Goal: Task Accomplishment & Management: Manage account settings

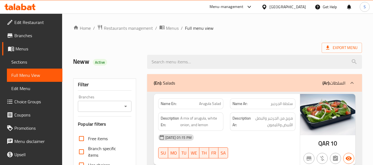
click at [31, 61] on span "Sections" at bounding box center [34, 62] width 47 height 7
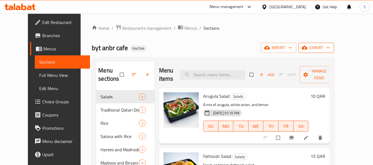
click at [330, 47] on span "export" at bounding box center [316, 47] width 27 height 7
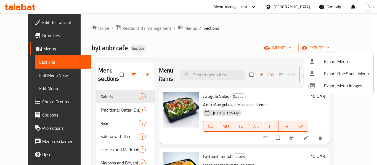
click at [328, 59] on span "Export Menu" at bounding box center [346, 61] width 45 height 7
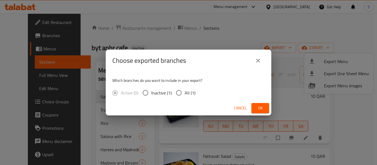
click at [190, 94] on span "All (1)" at bounding box center [190, 93] width 11 height 7
click at [185, 94] on input "All (1)" at bounding box center [179, 93] width 12 height 12
radio input "true"
click at [258, 106] on span "Ok" at bounding box center [260, 108] width 9 height 7
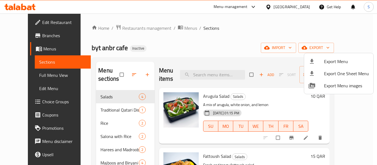
click at [214, 38] on div at bounding box center [188, 82] width 377 height 165
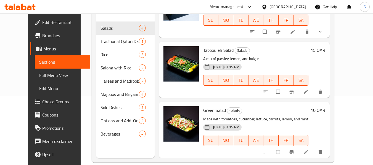
scroll to position [77, 0]
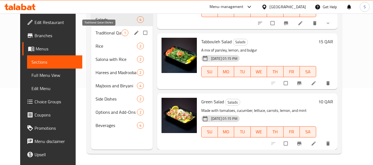
click at [106, 35] on span "Traditional Qatari Dishes" at bounding box center [109, 33] width 26 height 7
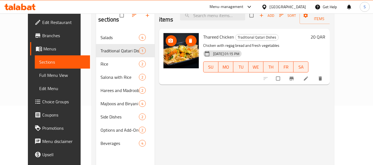
scroll to position [50, 0]
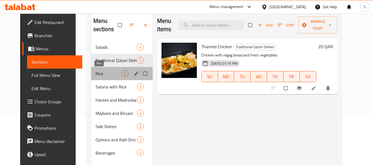
click at [113, 75] on span "Rice" at bounding box center [109, 73] width 26 height 7
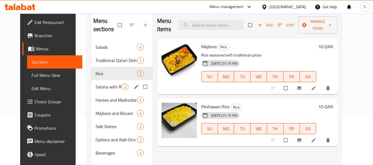
click at [110, 86] on span "Salona with Rice" at bounding box center [109, 87] width 26 height 7
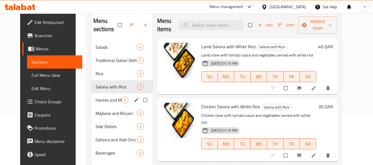
click at [103, 104] on div "Harees and Madrooba 2" at bounding box center [122, 100] width 62 height 13
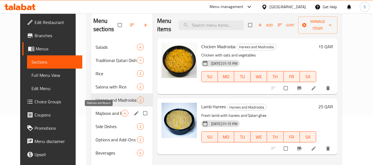
click at [96, 115] on span "Majboos and Biryani" at bounding box center [109, 113] width 26 height 7
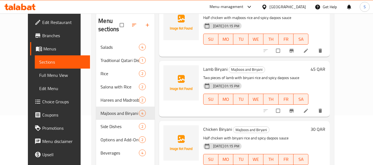
scroll to position [77, 0]
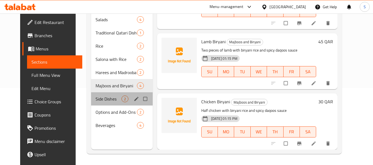
drag, startPoint x: 96, startPoint y: 102, endPoint x: 101, endPoint y: 102, distance: 5.3
click at [96, 102] on div "Side Dishes 2" at bounding box center [122, 99] width 62 height 13
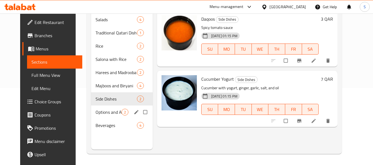
click at [99, 114] on span "Options and Add-Ons" at bounding box center [109, 112] width 26 height 7
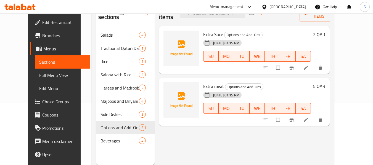
scroll to position [50, 0]
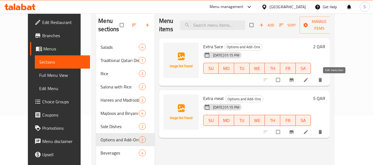
click at [308, 81] on icon at bounding box center [306, 80] width 4 height 4
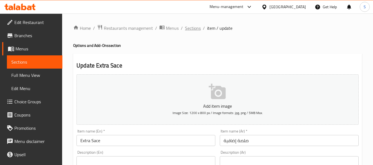
click at [190, 27] on span "Sections" at bounding box center [193, 28] width 16 height 7
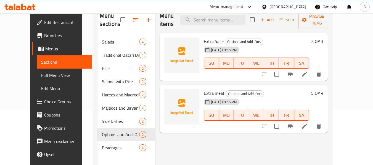
scroll to position [55, 0]
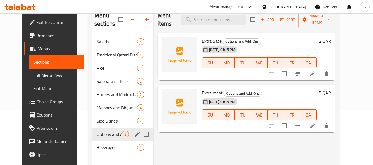
drag, startPoint x: 142, startPoint y: 135, endPoint x: 141, endPoint y: 100, distance: 35.6
click at [142, 135] on input "Menu sections" at bounding box center [147, 135] width 12 height 12
checkbox input "true"
click at [127, 21] on icon "button" at bounding box center [130, 19] width 7 height 7
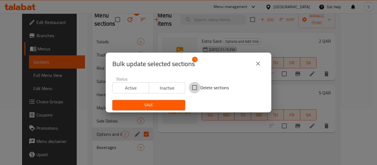
click at [194, 87] on input "Delete sections" at bounding box center [195, 88] width 12 height 12
checkbox input "true"
click at [158, 104] on span "Save" at bounding box center [149, 105] width 64 height 7
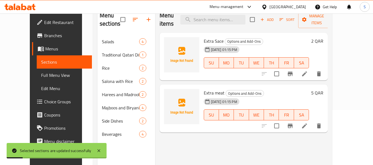
click at [181, 138] on div "Menu items Add Sort Manage items Extra Sace Options and Add-Ons 31-08-2025 01:1…" at bounding box center [241, 89] width 173 height 165
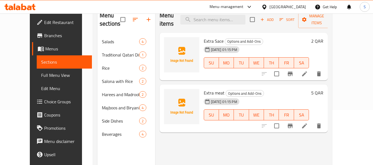
click at [184, 138] on div "Menu items Add Sort Manage items Extra Sace Options and Add-Ons 31-08-2025 01:1…" at bounding box center [241, 89] width 173 height 165
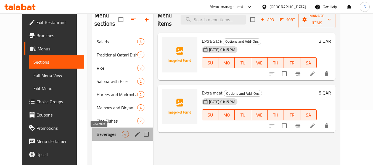
click at [100, 134] on span "Beverages" at bounding box center [109, 134] width 25 height 7
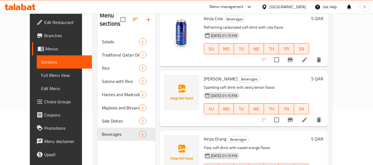
scroll to position [98, 0]
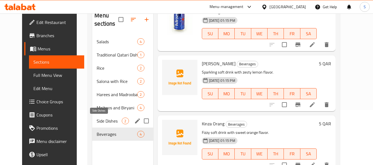
click at [97, 124] on span "Side Dishes" at bounding box center [109, 121] width 25 height 7
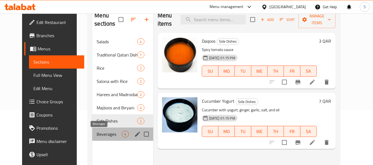
click at [105, 133] on span "Beverages" at bounding box center [109, 134] width 25 height 7
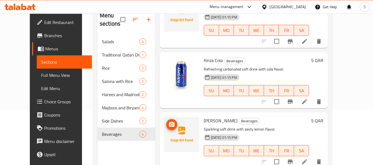
scroll to position [15, 0]
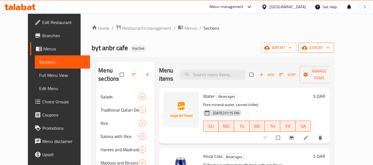
click at [330, 49] on span "export" at bounding box center [316, 47] width 27 height 7
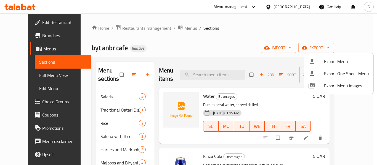
click at [337, 60] on span "Export Menu" at bounding box center [346, 61] width 45 height 7
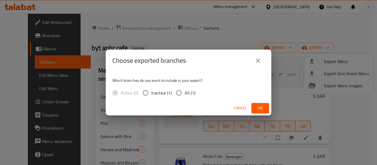
click at [184, 93] on input "All (1)" at bounding box center [179, 93] width 12 height 12
radio input "true"
click at [261, 107] on span "Ok" at bounding box center [260, 108] width 9 height 7
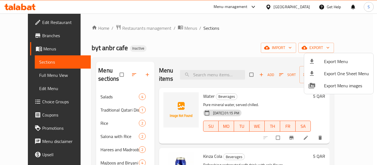
click at [214, 28] on div at bounding box center [188, 82] width 377 height 165
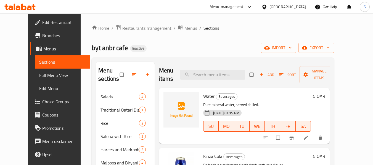
drag, startPoint x: 215, startPoint y: 39, endPoint x: 213, endPoint y: 56, distance: 16.7
click at [216, 39] on div "Home / Restaurants management / Menus / Sections byt anbr cafe Inactive import …" at bounding box center [213, 128] width 242 height 207
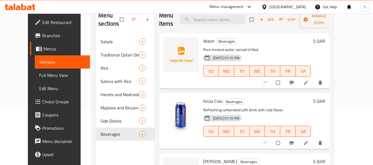
scroll to position [28, 0]
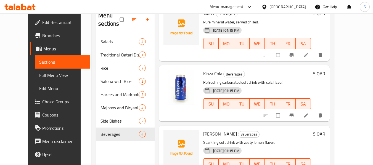
click at [207, 133] on span "Kinza Lemon" at bounding box center [220, 134] width 34 height 8
copy h6 "Kinza Lemon"
click at [263, 100] on span "WE" at bounding box center [257, 104] width 11 height 8
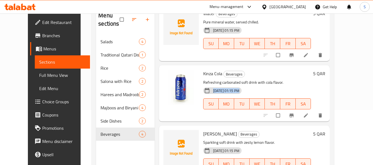
click at [280, 85] on div "Kinza Cola Beverages Refreshing carbonated soft drink with cola flavor. 31-08-2…" at bounding box center [257, 94] width 112 height 52
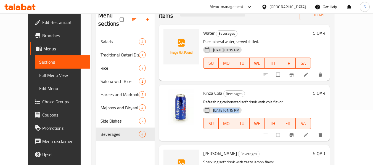
scroll to position [0, 0]
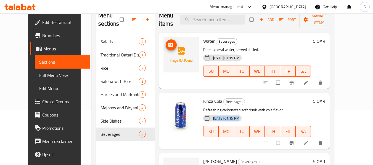
click at [169, 47] on span "upload picture" at bounding box center [171, 45] width 11 height 6
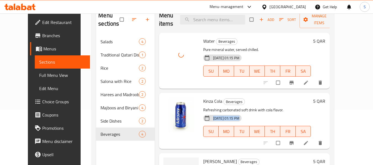
click at [203, 42] on span "Water" at bounding box center [209, 41] width 12 height 8
copy h6 "Water"
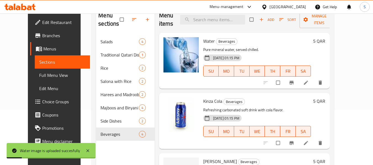
click at [199, 94] on div "Kinza Cola Beverages Refreshing carbonated soft drink with cola flavor. 31-08-2…" at bounding box center [244, 121] width 171 height 56
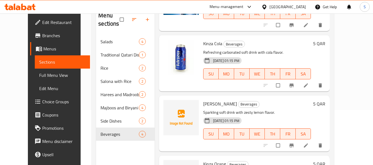
scroll to position [83, 0]
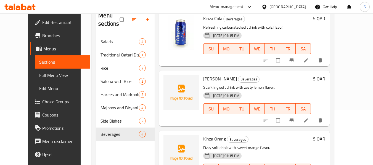
click at [211, 140] on span "Kinza Orang" at bounding box center [214, 139] width 23 height 8
copy h6 "Kinza Orang"
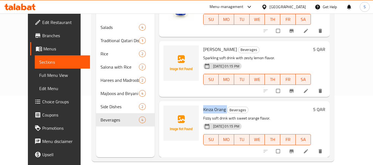
scroll to position [77, 0]
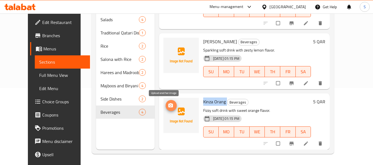
click at [168, 107] on icon "upload picture" at bounding box center [170, 106] width 5 height 4
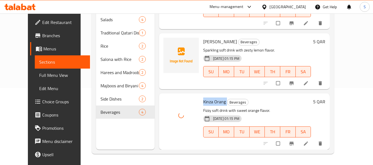
copy h6 "Kinza Orang"
click at [204, 103] on span "Kinza Orang" at bounding box center [214, 102] width 23 height 8
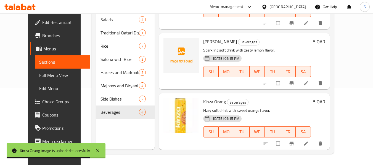
click at [189, 92] on div "Menu items Add Sort Manage items Water Beverages Pure mineral water, served chi…" at bounding box center [242, 67] width 175 height 165
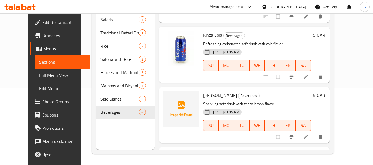
scroll to position [43, 0]
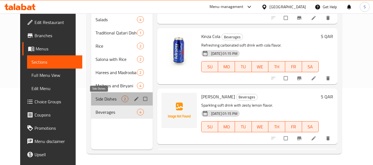
click at [96, 102] on span "Side Dishes" at bounding box center [109, 99] width 26 height 7
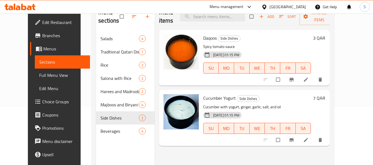
scroll to position [50, 0]
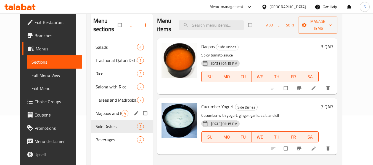
click at [96, 116] on span "Majboos and Biryani" at bounding box center [109, 113] width 26 height 7
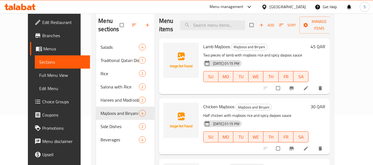
click at [208, 44] on span "Lamb Majboos" at bounding box center [216, 47] width 27 height 8
copy h6 "Lamb Majboos"
drag, startPoint x: 246, startPoint y: 56, endPoint x: 256, endPoint y: 56, distance: 9.4
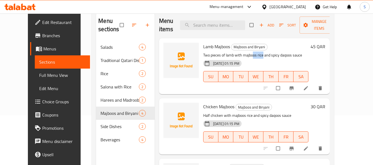
click at [256, 56] on p "Two pieces of lamb with majboos rice and spicy daqoos sauce" at bounding box center [256, 55] width 106 height 7
click at [168, 52] on icon "upload picture" at bounding box center [171, 51] width 6 height 6
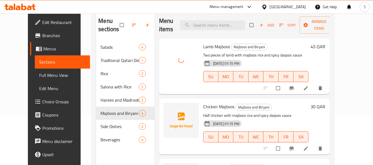
click at [206, 45] on span "Lamb Majboos" at bounding box center [216, 47] width 27 height 8
copy h6 "Lamb Majboos"
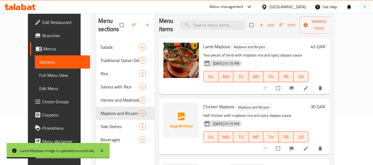
drag, startPoint x: 194, startPoint y: 89, endPoint x: 204, endPoint y: 102, distance: 16.1
click at [201, 89] on div "Lamb Majboos Majboos and Biryani Two pieces of lamb with majboos rice and spicy…" at bounding box center [256, 67] width 110 height 52
click at [209, 109] on span "Chicken Majboos" at bounding box center [218, 107] width 31 height 8
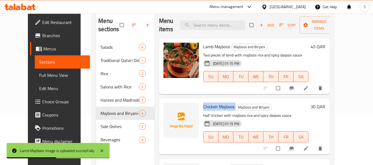
copy h6 "Chicken Majboos"
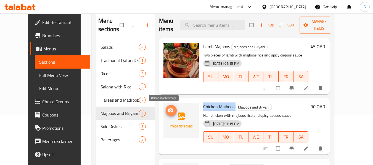
click at [168, 114] on icon "upload picture" at bounding box center [171, 111] width 6 height 6
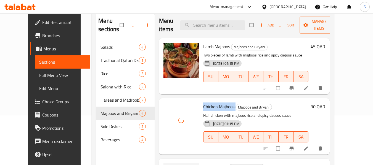
click at [205, 107] on span "Chicken Majboos" at bounding box center [218, 107] width 31 height 8
click at [205, 106] on span "Chicken Majboos" at bounding box center [218, 107] width 31 height 8
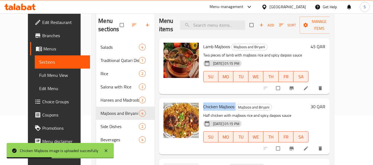
click at [201, 93] on div "Lamb Majboos Majboos and Biryani Two pieces of lamb with majboos rice and spicy…" at bounding box center [244, 66] width 171 height 56
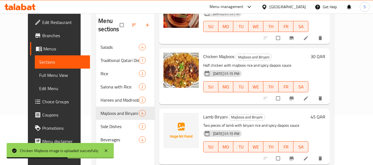
scroll to position [83, 0]
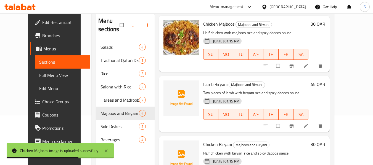
click at [209, 83] on span "Lamb Biryani" at bounding box center [215, 84] width 24 height 8
copy h6 "Lamb Biryani"
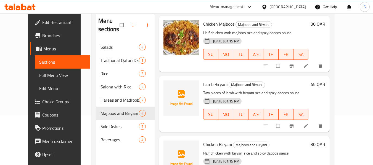
click at [295, 85] on h6 "Lamb Biryani Majboos and Biryani" at bounding box center [256, 85] width 106 height 8
click at [166, 88] on span "upload picture" at bounding box center [171, 89] width 11 height 6
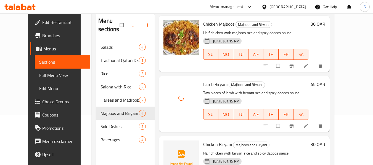
click at [203, 85] on span "Lamb Biryani" at bounding box center [215, 84] width 24 height 8
copy h6 "Lamb Biryani"
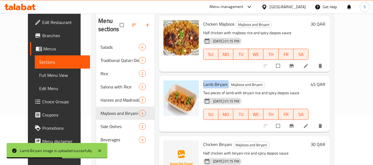
scroll to position [55, 0]
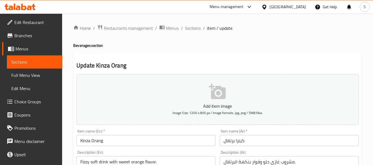
click at [146, 140] on input "Kinza Orang" at bounding box center [146, 140] width 139 height 11
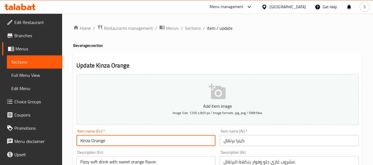
type input "Kinza Orange"
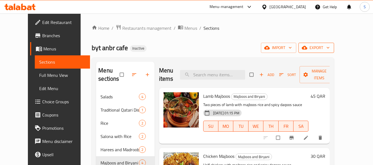
click at [307, 47] on icon "button" at bounding box center [305, 48] width 6 height 4
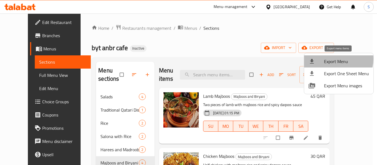
click at [332, 59] on span "Export Menu" at bounding box center [346, 61] width 45 height 7
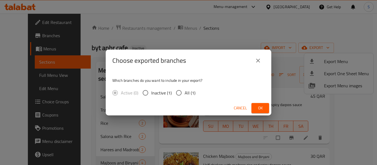
click at [190, 91] on span "All (1)" at bounding box center [190, 93] width 11 height 7
click at [185, 91] on input "All (1)" at bounding box center [179, 93] width 12 height 12
radio input "true"
click at [263, 110] on span "Ok" at bounding box center [260, 108] width 9 height 7
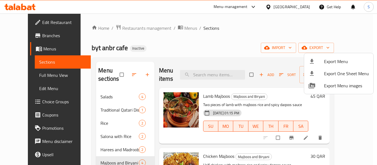
click at [25, 75] on div at bounding box center [188, 82] width 377 height 165
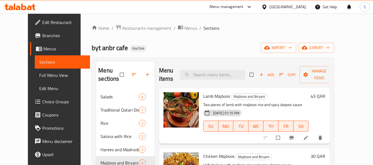
click at [39, 78] on span "Full Menu View" at bounding box center [62, 75] width 47 height 7
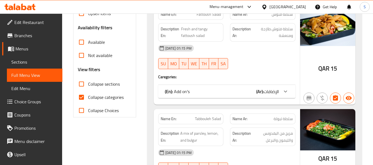
scroll to position [166, 0]
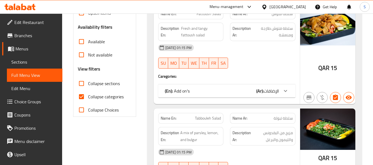
click at [99, 97] on span "Collapse categories" at bounding box center [106, 97] width 36 height 7
click at [88, 97] on input "Collapse categories" at bounding box center [81, 96] width 13 height 13
checkbox input "false"
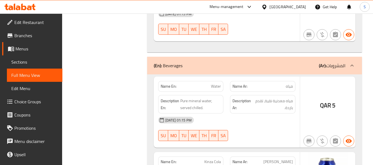
scroll to position [1692, 0]
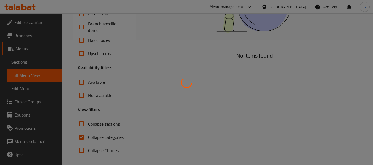
scroll to position [128, 0]
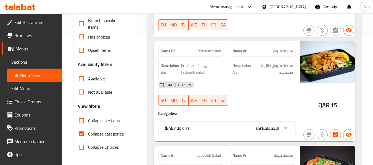
click at [106, 133] on span "Collapse categories" at bounding box center [106, 134] width 36 height 7
click at [88, 133] on input "Collapse categories" at bounding box center [81, 134] width 13 height 13
checkbox input "false"
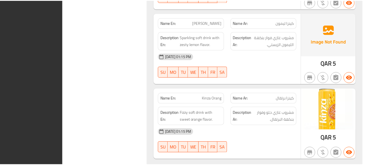
scroll to position [1879, 0]
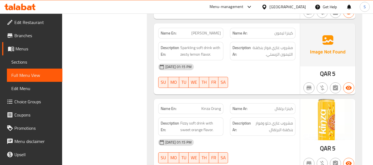
click at [148, 55] on div "Name En: Water Name Ar: مياه Description En: Pure mineral water, served chilled…" at bounding box center [254, 22] width 215 height 318
click at [27, 22] on span "Edit Restaurant" at bounding box center [36, 22] width 44 height 7
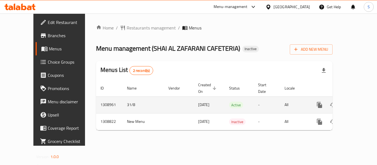
click at [357, 103] on icon "enhanced table" at bounding box center [359, 105] width 5 height 5
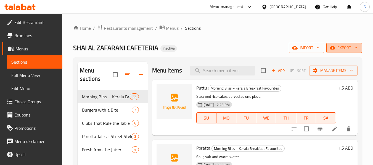
click at [349, 47] on span "export" at bounding box center [344, 47] width 27 height 7
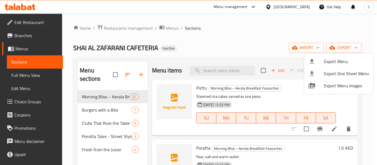
click at [336, 55] on ul "Export Menu Export One Sheet Menu Export Menu images" at bounding box center [338, 73] width 69 height 41
click at [327, 59] on span "Export Menu" at bounding box center [346, 61] width 45 height 7
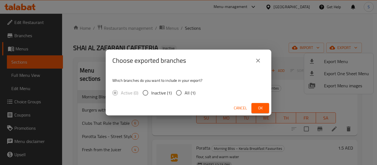
click at [188, 91] on span "All (1)" at bounding box center [190, 93] width 11 height 7
click at [185, 91] on input "All (1)" at bounding box center [179, 93] width 12 height 12
radio input "true"
click at [257, 106] on span "Ok" at bounding box center [260, 108] width 9 height 7
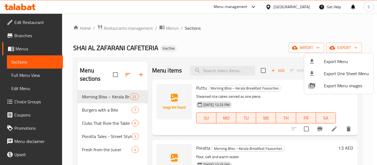
click at [33, 25] on div at bounding box center [188, 82] width 377 height 165
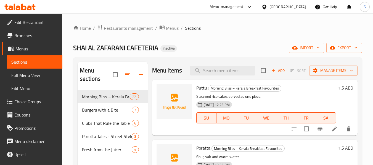
click at [20, 24] on span "Edit Restaurant" at bounding box center [36, 22] width 44 height 7
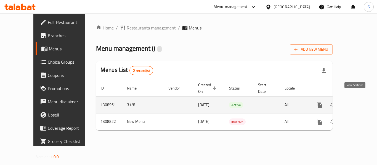
click at [356, 102] on icon "enhanced table" at bounding box center [359, 105] width 7 height 7
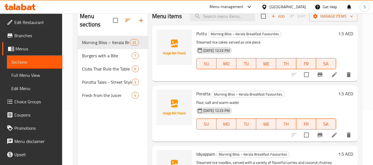
scroll to position [55, 0]
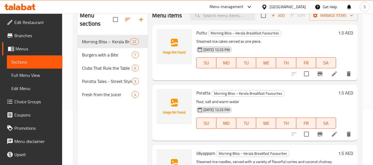
click at [41, 75] on span "Full Menu View" at bounding box center [34, 75] width 47 height 7
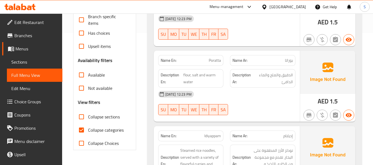
scroll to position [138, 0]
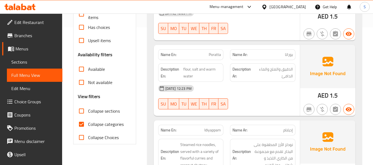
click at [106, 125] on span "Collapse categories" at bounding box center [106, 124] width 36 height 7
click at [88, 125] on input "Collapse categories" at bounding box center [81, 124] width 13 height 13
checkbox input "false"
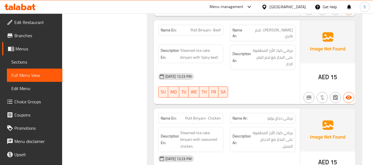
scroll to position [3566, 0]
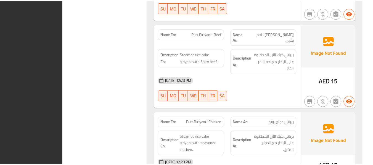
scroll to position [3539, 0]
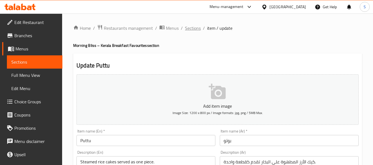
click at [199, 30] on span "Sections" at bounding box center [193, 28] width 16 height 7
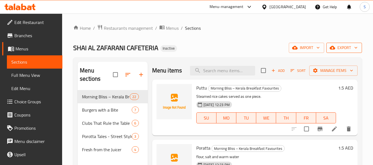
click at [344, 48] on span "export" at bounding box center [344, 47] width 27 height 7
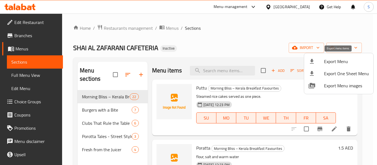
click at [333, 64] on span "Export Menu" at bounding box center [346, 61] width 45 height 7
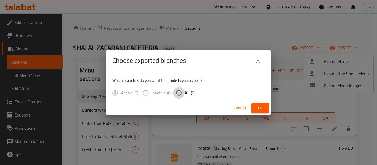
click at [181, 94] on input "All (0)" at bounding box center [179, 93] width 12 height 12
radio input "true"
click at [257, 61] on icon "close" at bounding box center [258, 60] width 7 height 7
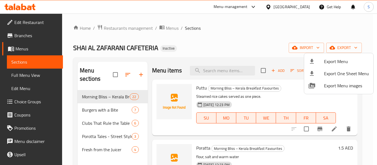
click at [256, 38] on div at bounding box center [188, 82] width 377 height 165
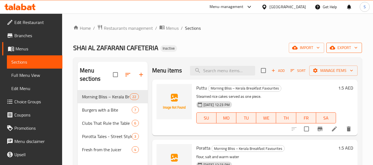
click at [338, 48] on span "export" at bounding box center [344, 47] width 27 height 7
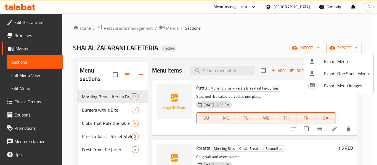
click at [338, 62] on span "Export Menu" at bounding box center [346, 61] width 45 height 7
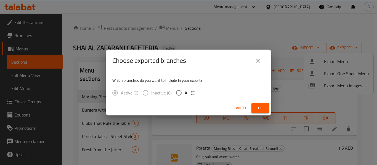
click at [260, 60] on icon "close" at bounding box center [258, 60] width 7 height 7
